Goal: Entertainment & Leisure: Consume media (video, audio)

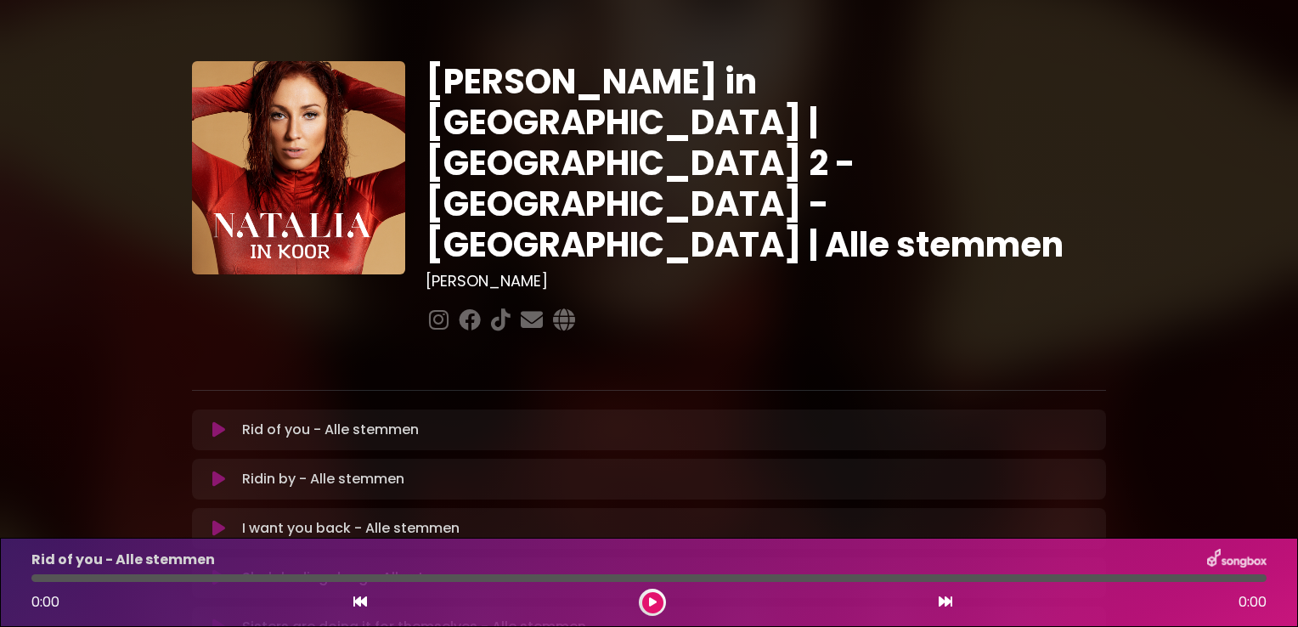
click at [214, 421] on icon at bounding box center [218, 429] width 13 height 17
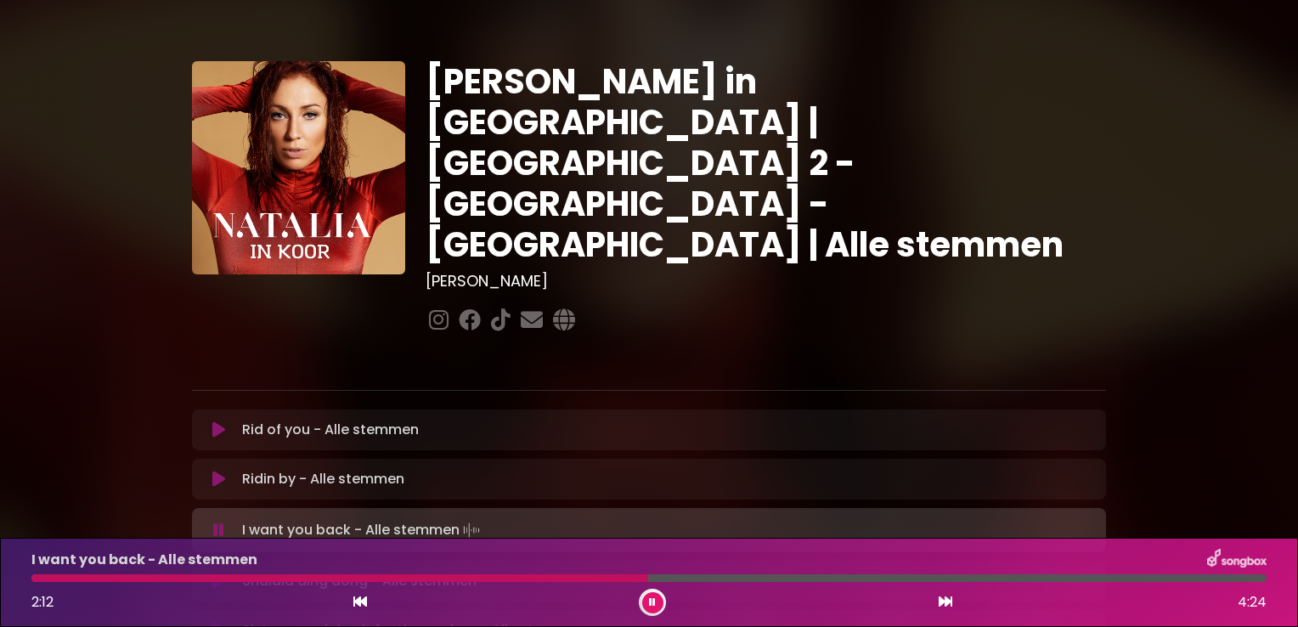
click at [545, 579] on div at bounding box center [648, 578] width 1235 height 8
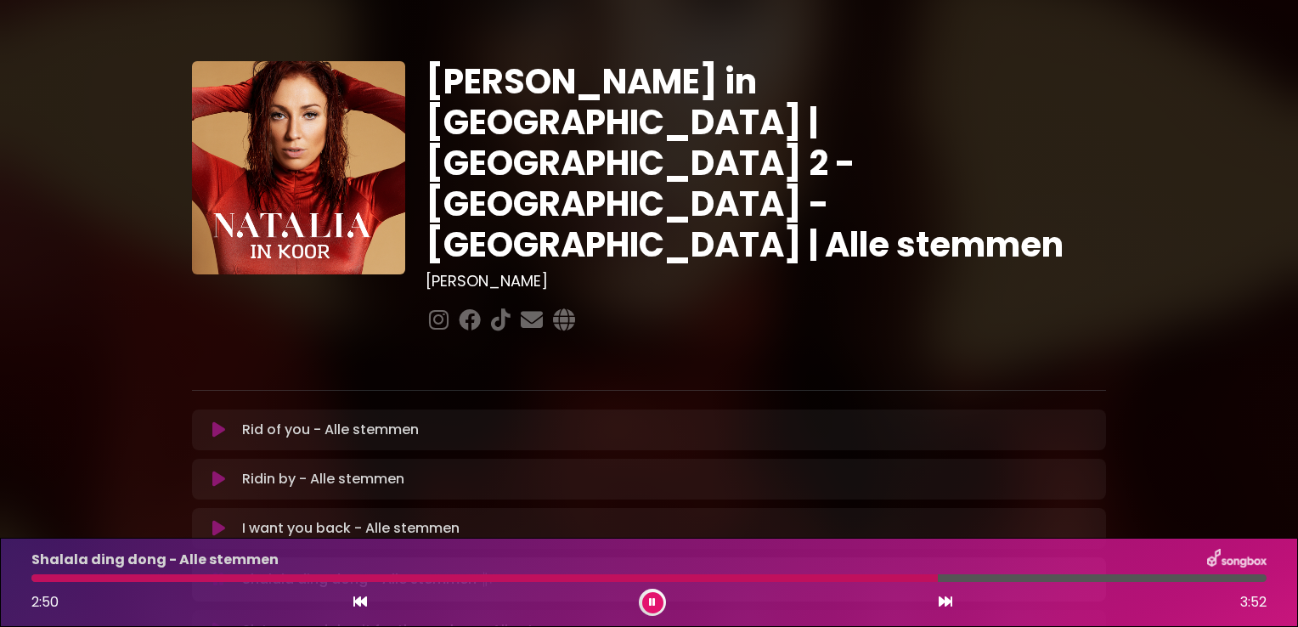
click at [771, 578] on div at bounding box center [484, 578] width 906 height 8
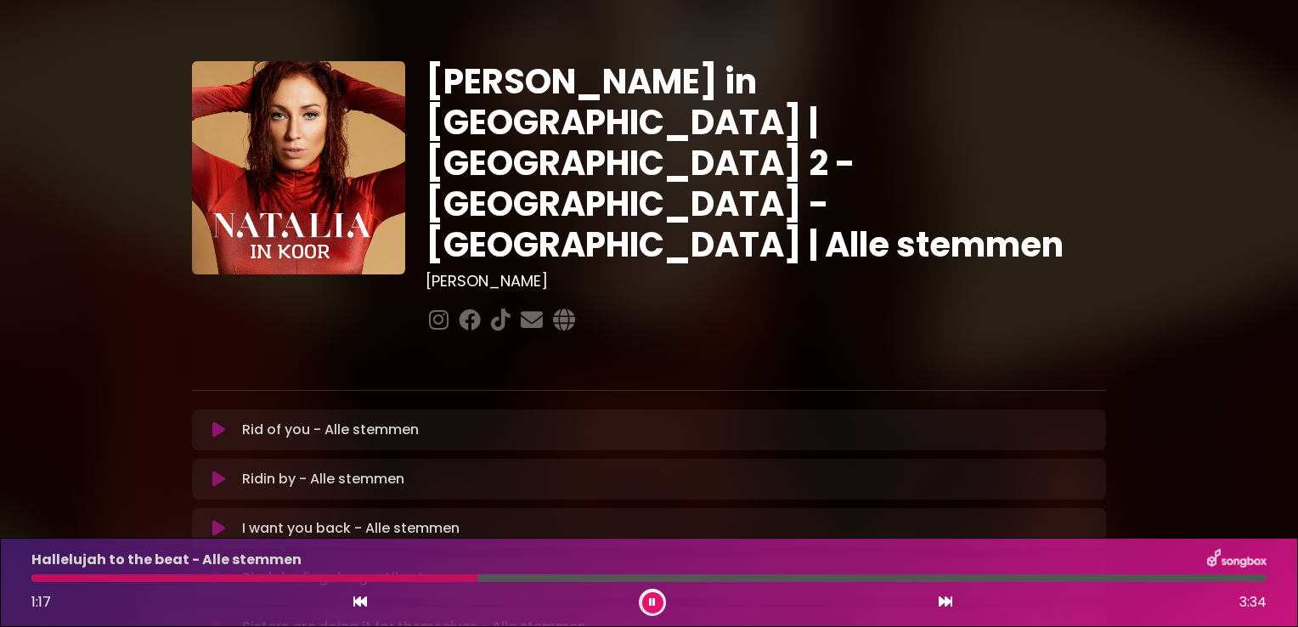
click at [655, 596] on button at bounding box center [652, 602] width 21 height 21
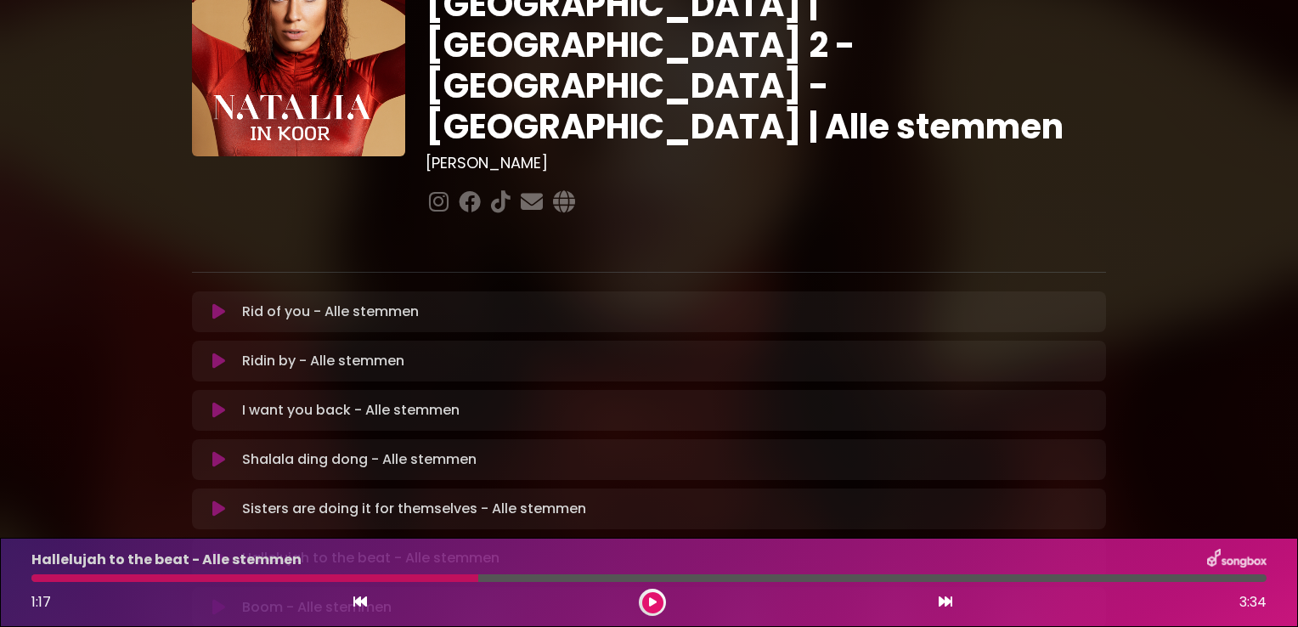
scroll to position [255, 0]
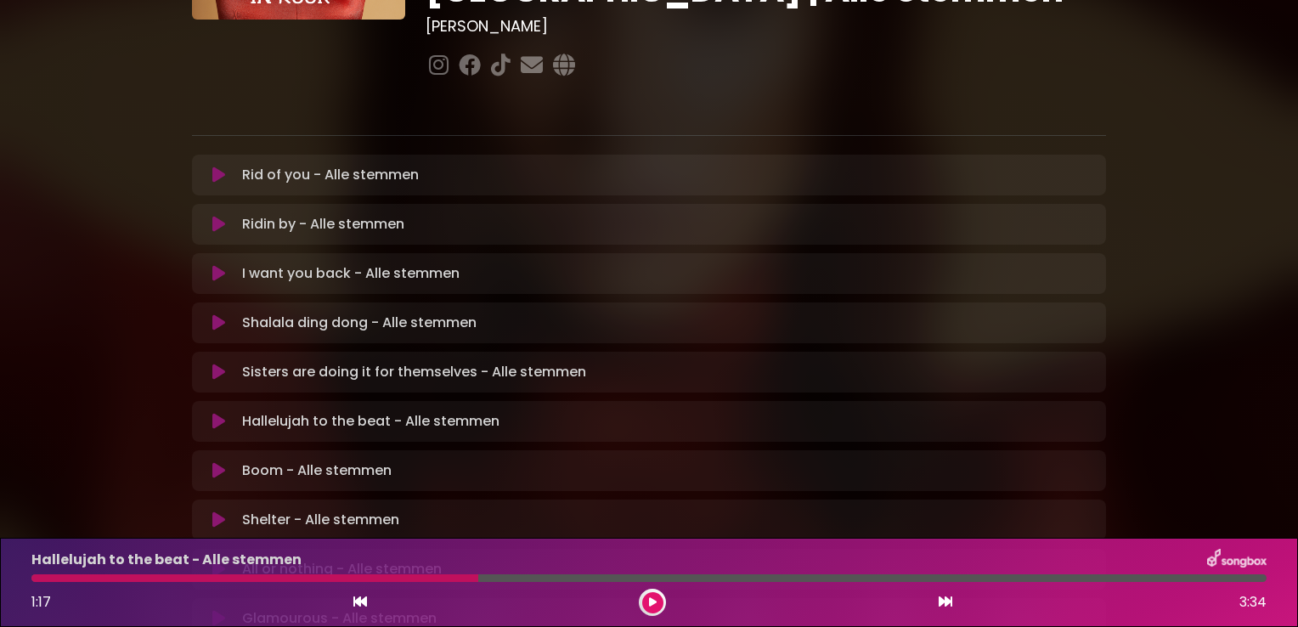
click at [654, 606] on icon at bounding box center [653, 602] width 8 height 10
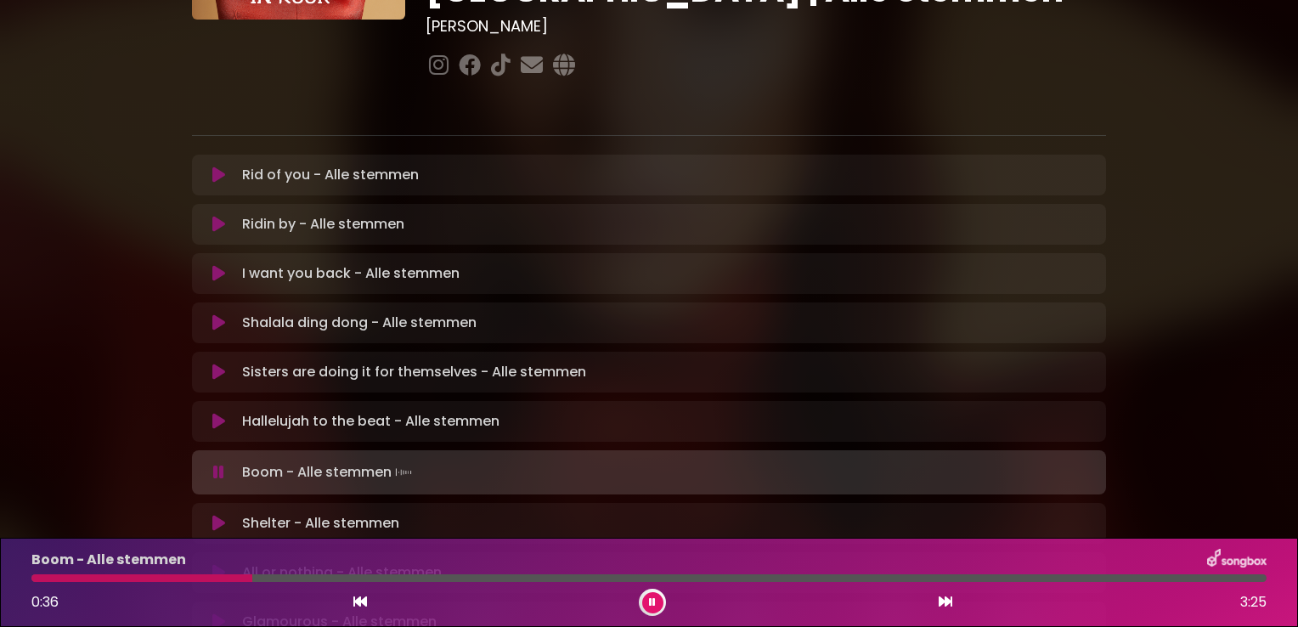
click at [65, 573] on div "Boom - Alle stemmen 0:36 3:25" at bounding box center [649, 582] width 1256 height 67
click at [68, 579] on div at bounding box center [146, 578] width 230 height 8
click at [149, 578] on div at bounding box center [171, 578] width 281 height 8
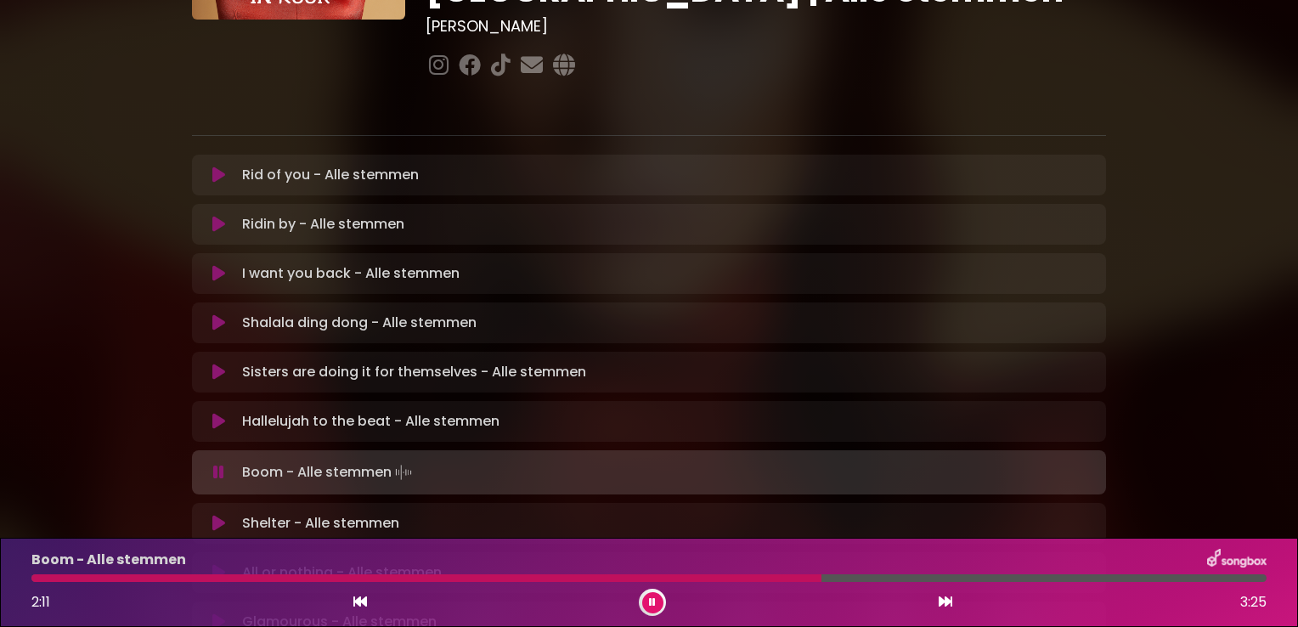
click at [675, 579] on div at bounding box center [426, 578] width 790 height 8
click at [791, 575] on div at bounding box center [546, 578] width 1031 height 8
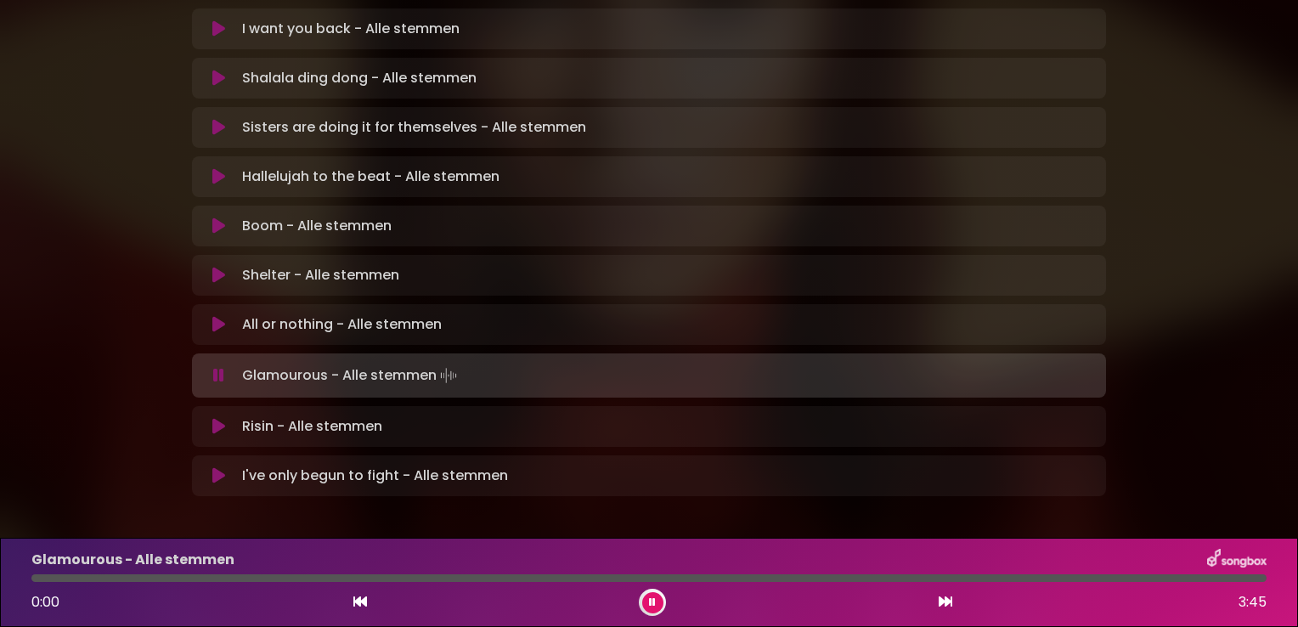
scroll to position [503, 0]
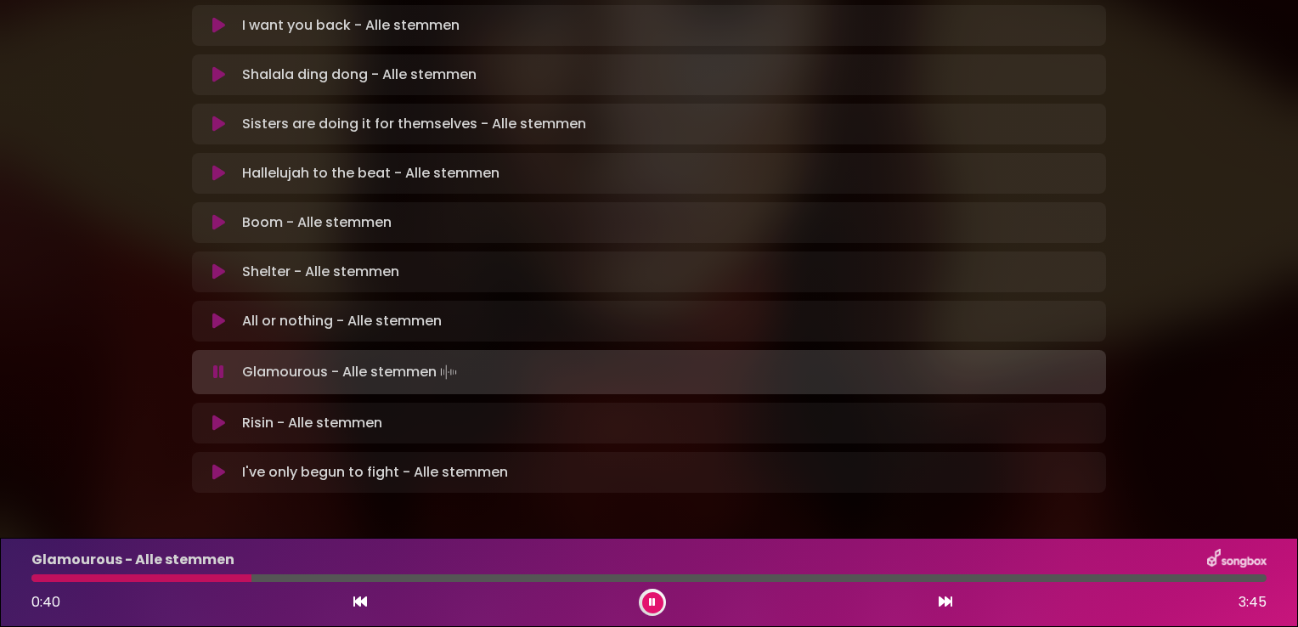
drag, startPoint x: 113, startPoint y: 564, endPoint x: 109, endPoint y: 573, distance: 10.3
click at [114, 568] on p "Glamourous - Alle stemmen" at bounding box center [132, 560] width 203 height 20
click at [107, 575] on div at bounding box center [142, 578] width 223 height 8
click at [462, 579] on div at bounding box center [283, 578] width 504 height 8
click at [438, 583] on div "Glamourous - Alle stemmen 1:30 3:45" at bounding box center [649, 582] width 1256 height 67
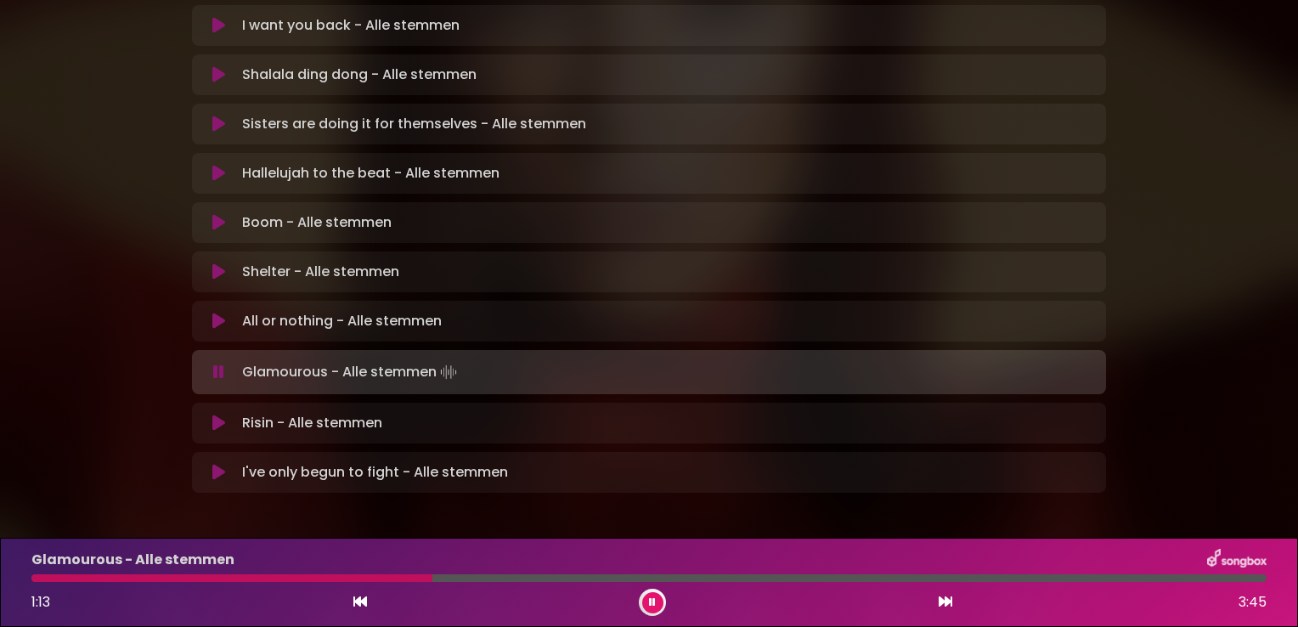
click at [432, 576] on div at bounding box center [648, 578] width 1235 height 8
click at [432, 574] on div at bounding box center [648, 578] width 1235 height 8
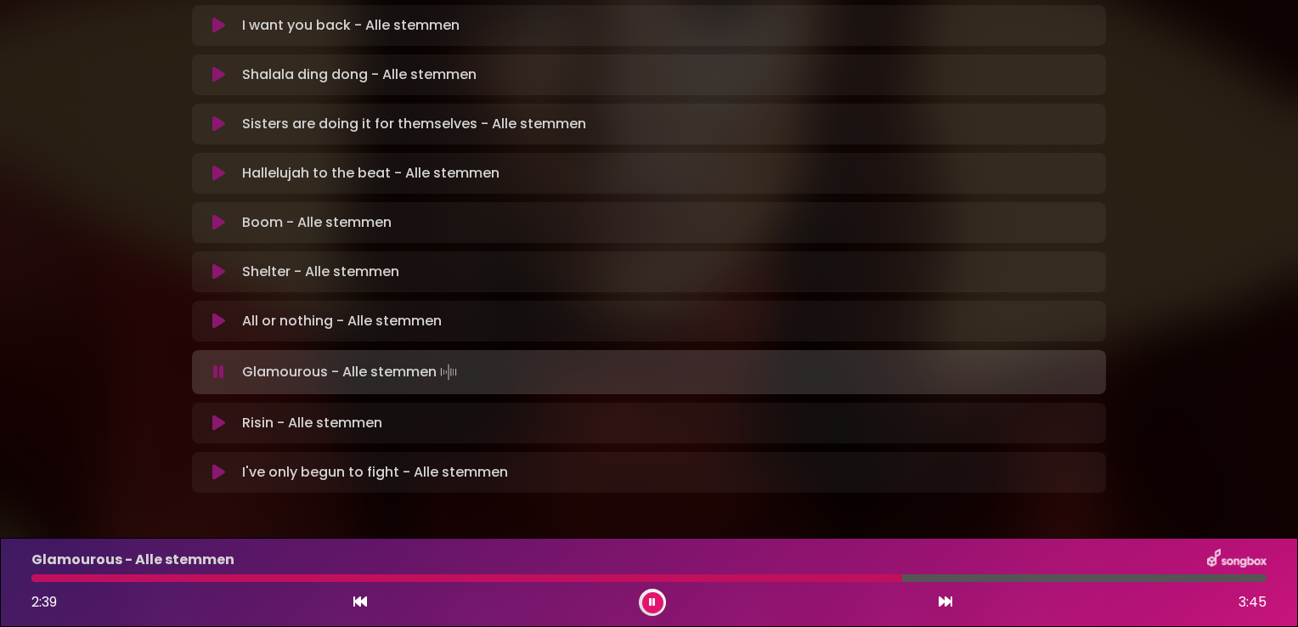
click at [991, 574] on div at bounding box center [648, 578] width 1235 height 8
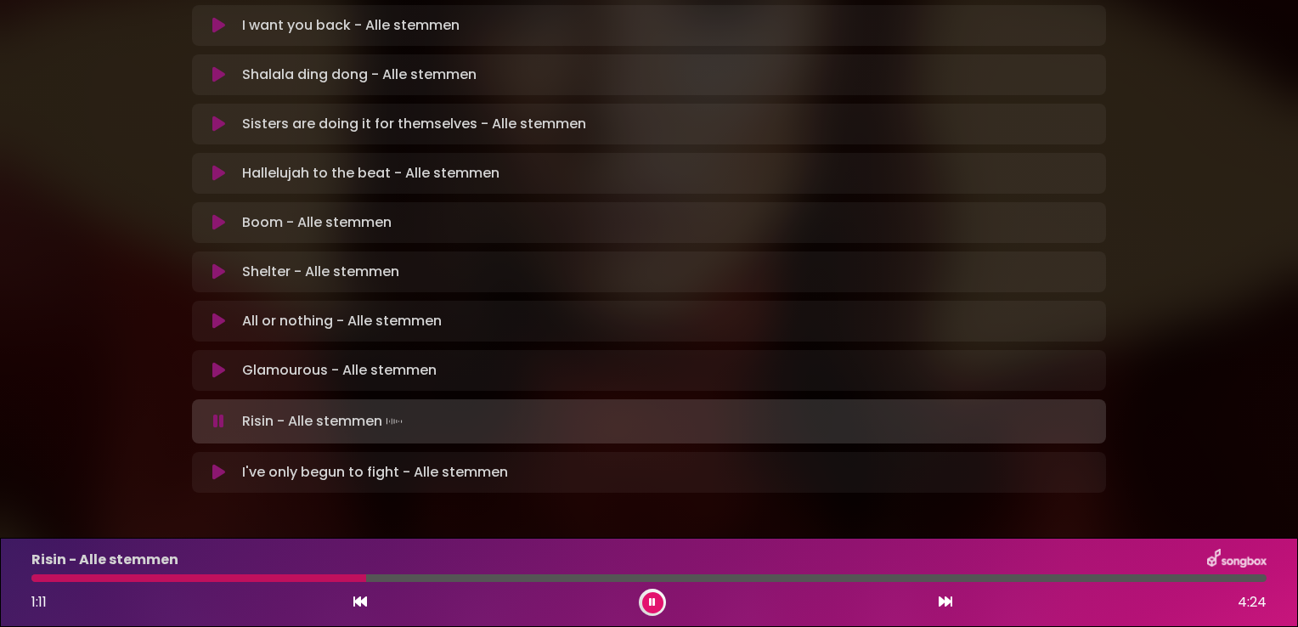
click at [283, 573] on div "Risin - Alle stemmen 1:11 4:24" at bounding box center [649, 582] width 1256 height 67
